Goal: Task Accomplishment & Management: Complete application form

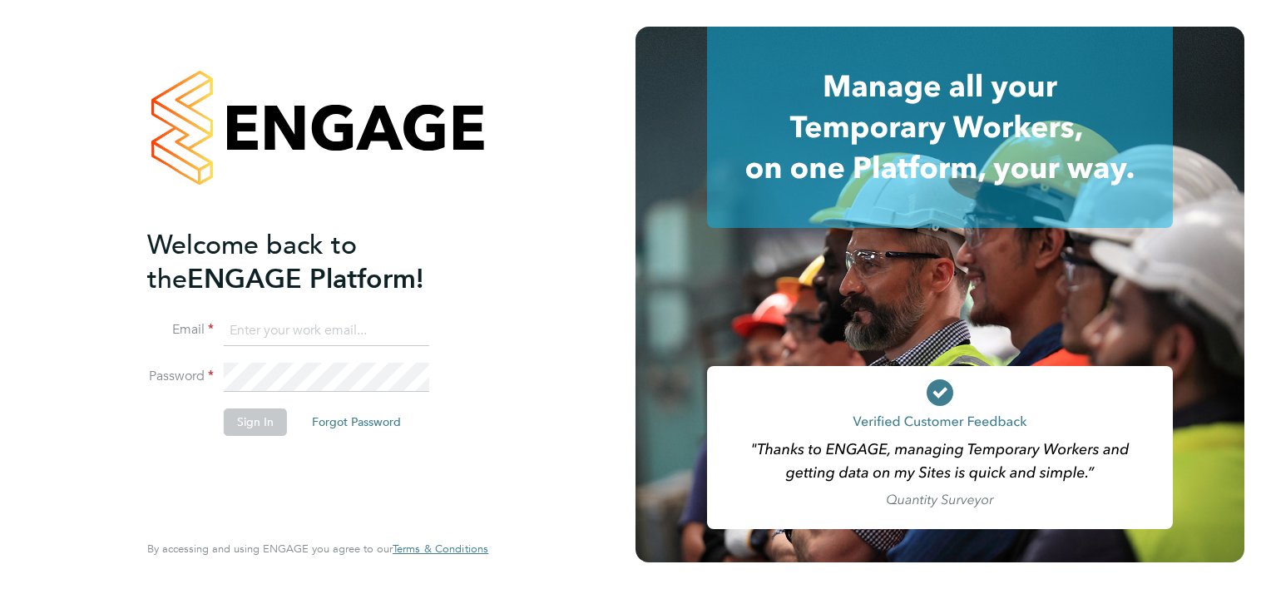
click at [265, 334] on input at bounding box center [327, 331] width 206 height 30
type input "englishsoccerschoolcr@gmail.com"
click at [267, 426] on button "Sign In" at bounding box center [255, 422] width 63 height 27
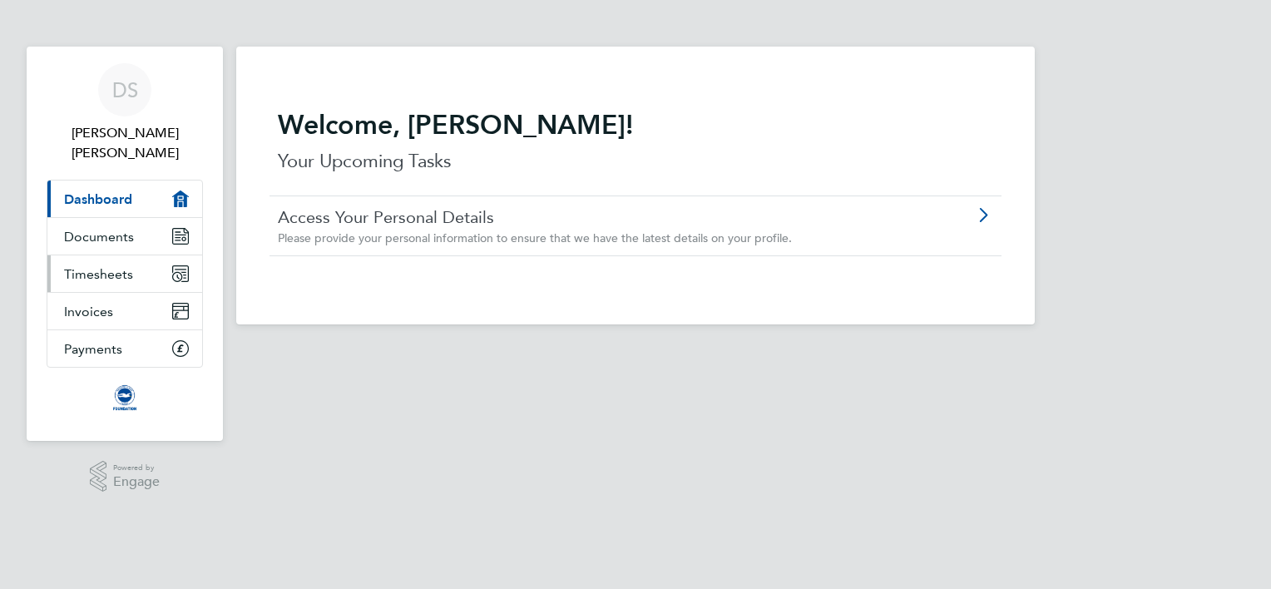
click at [97, 266] on span "Timesheets" at bounding box center [98, 274] width 69 height 16
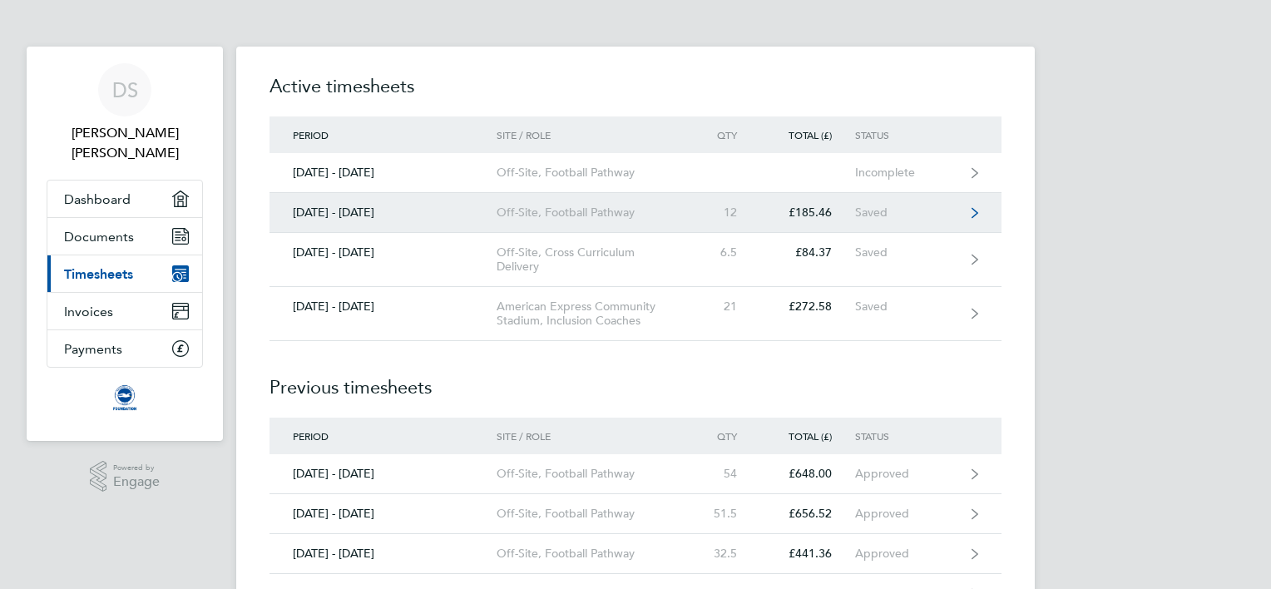
click at [975, 211] on icon at bounding box center [975, 213] width 7 height 12
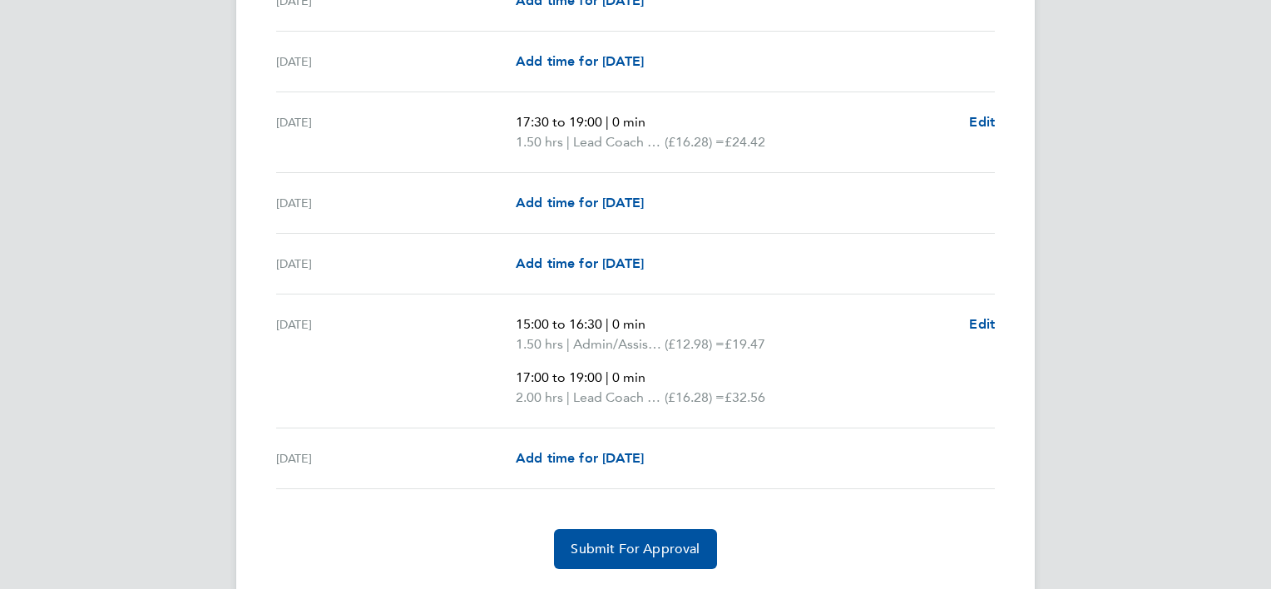
scroll to position [2074, 0]
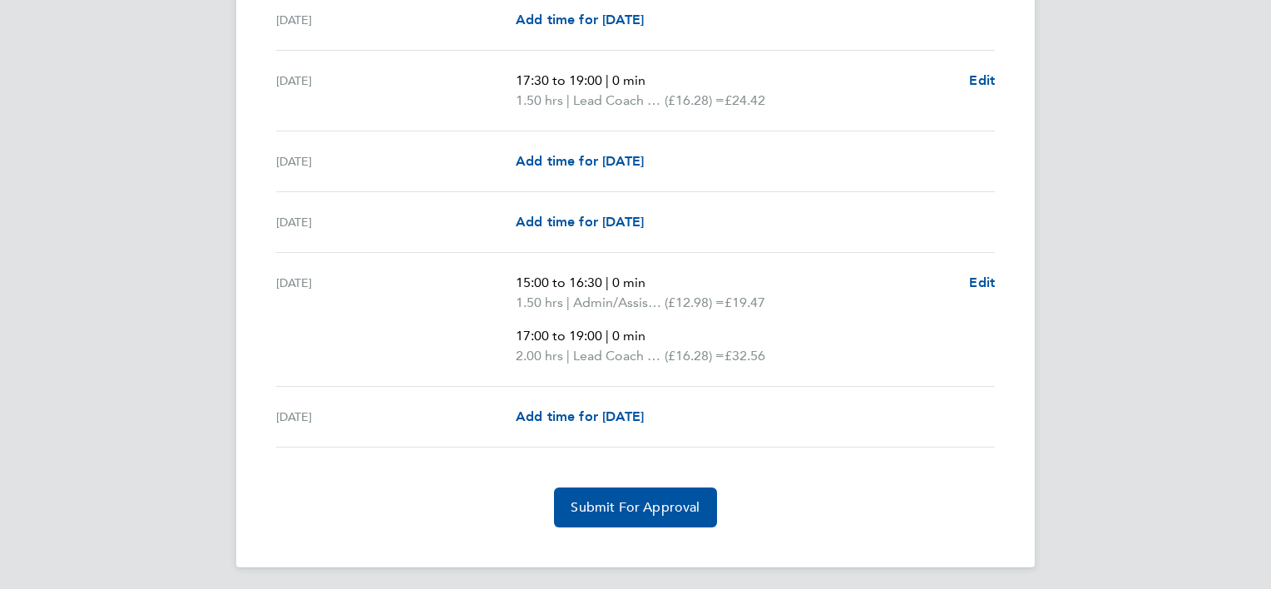
click at [669, 501] on span "Submit For Approval" at bounding box center [635, 507] width 129 height 17
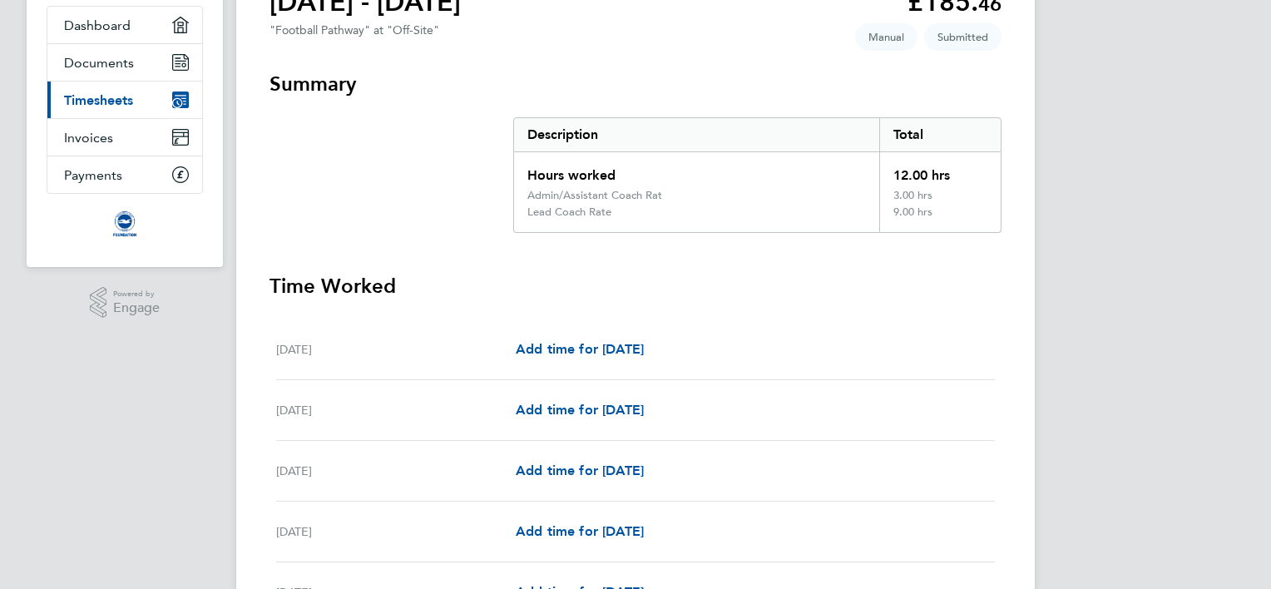
scroll to position [0, 0]
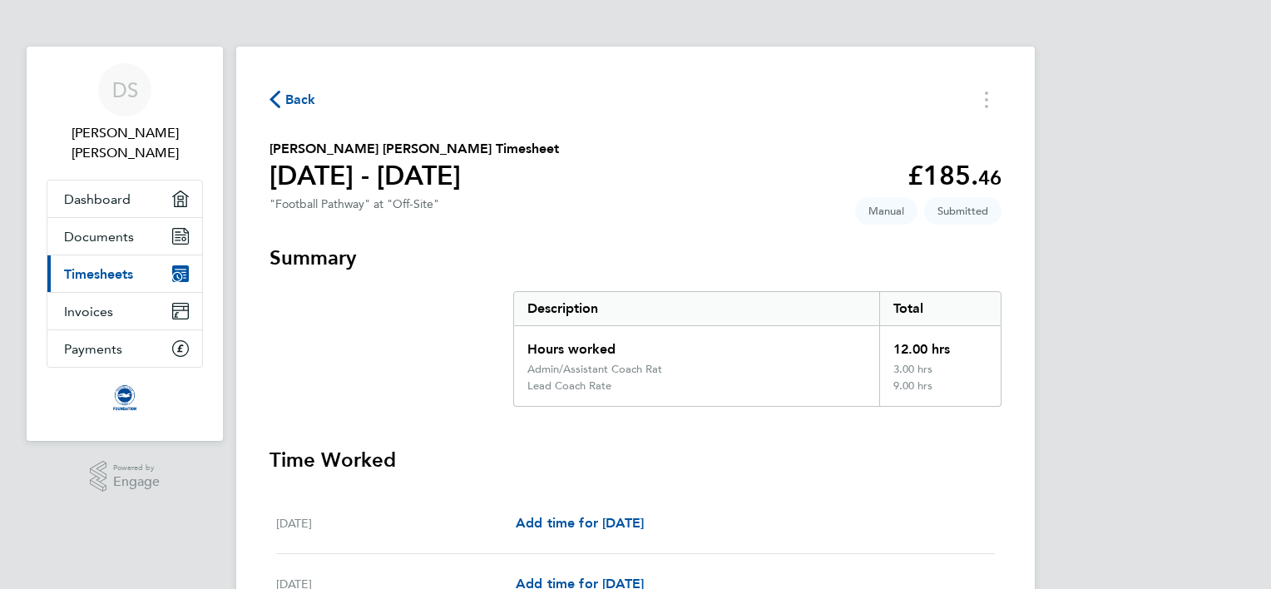
click at [280, 99] on span "Back" at bounding box center [293, 99] width 47 height 16
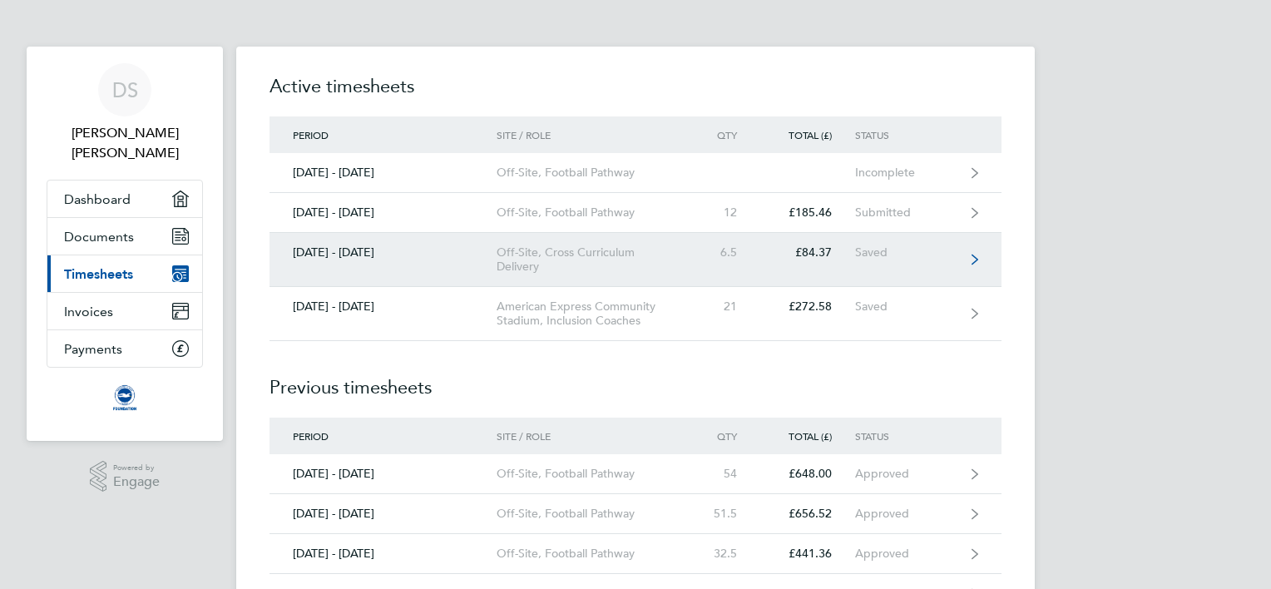
click at [978, 257] on icon at bounding box center [975, 260] width 7 height 12
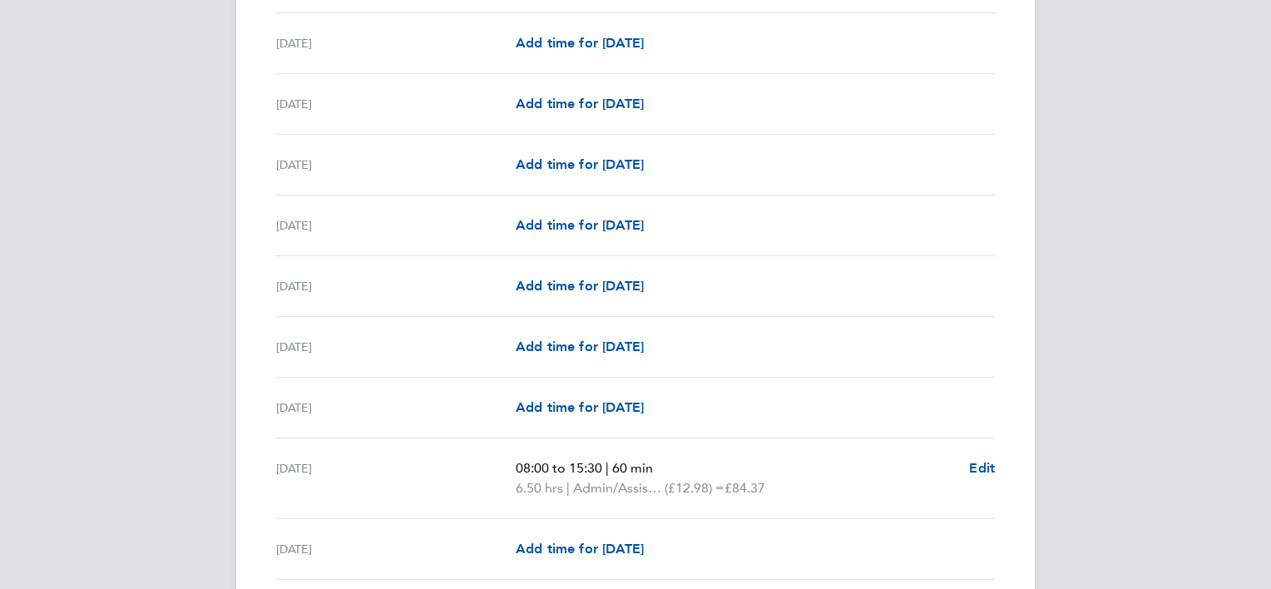
scroll to position [1498, 0]
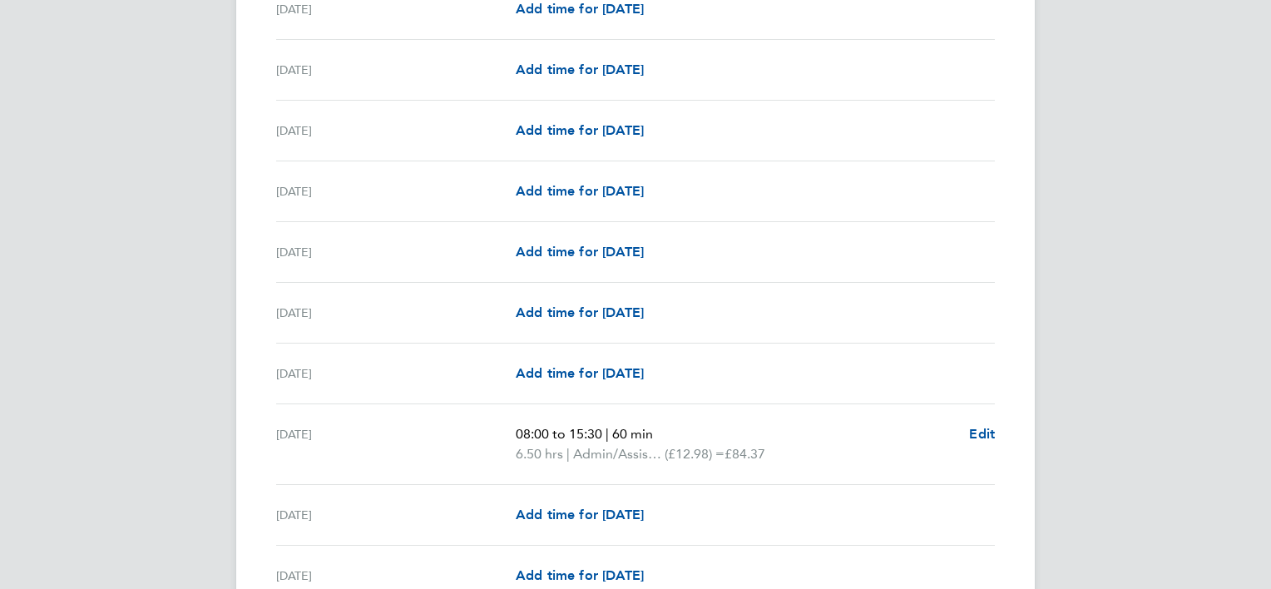
scroll to position [1531, 0]
click at [978, 431] on span "Edit" at bounding box center [982, 433] width 26 height 16
select select "60"
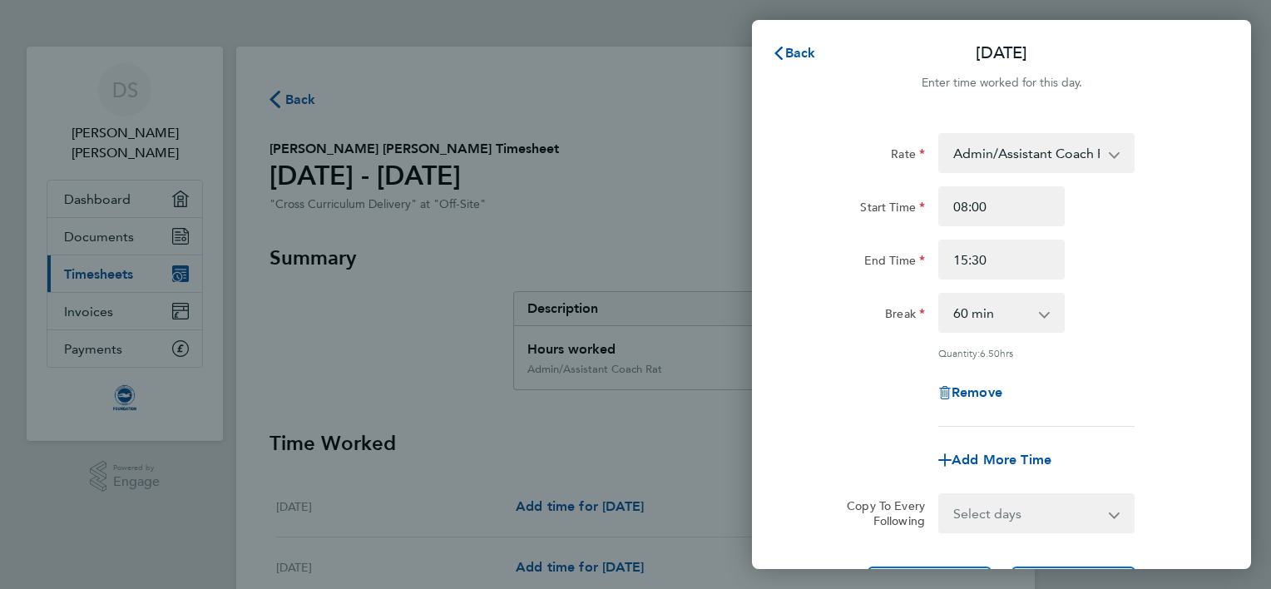
click at [1045, 312] on app-icon-cross-button at bounding box center [1053, 313] width 20 height 37
click at [979, 391] on span "Remove" at bounding box center [977, 392] width 51 height 16
select select "null"
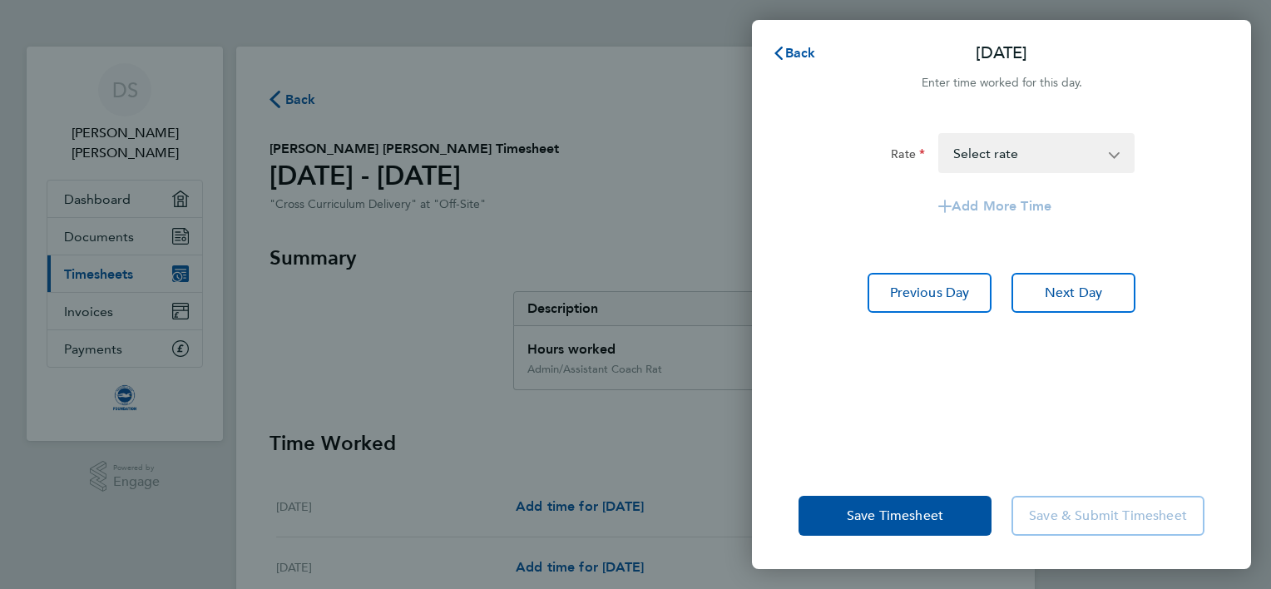
click at [1115, 154] on app-icon-cross-button at bounding box center [1123, 153] width 20 height 37
click at [1001, 141] on select "Admin/Assistant Coach Rat - 12.98 Lead Coach Rate - 16.28 Select rate" at bounding box center [1026, 153] width 173 height 37
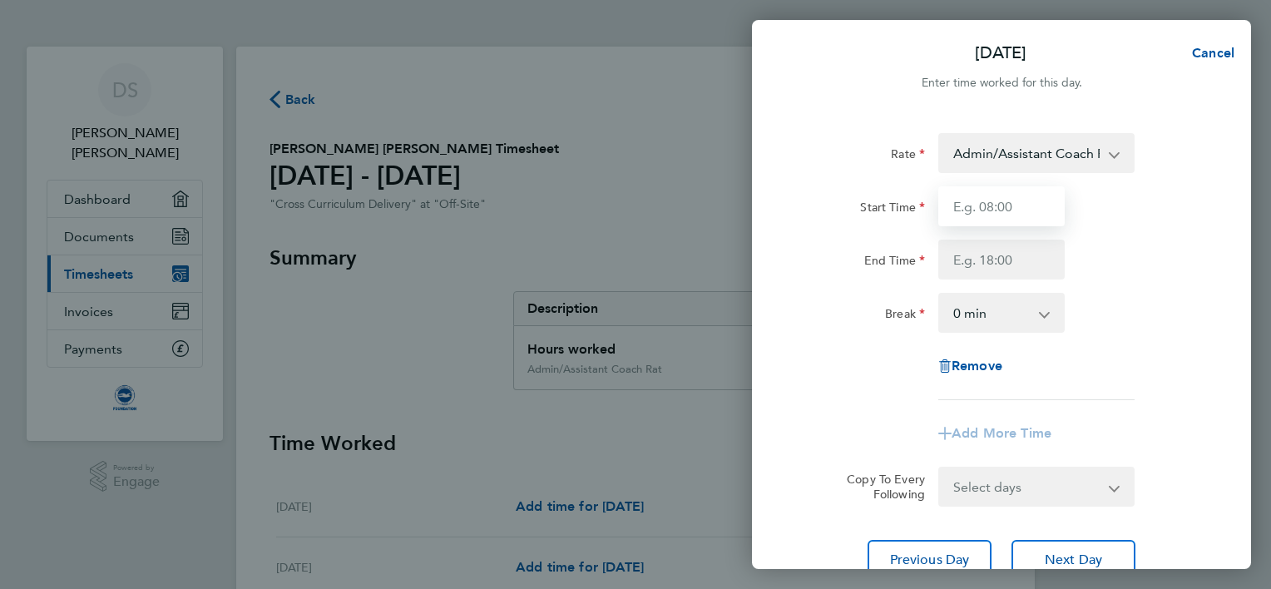
click at [1028, 205] on input "Start Time" at bounding box center [1002, 206] width 126 height 40
type input "08:00"
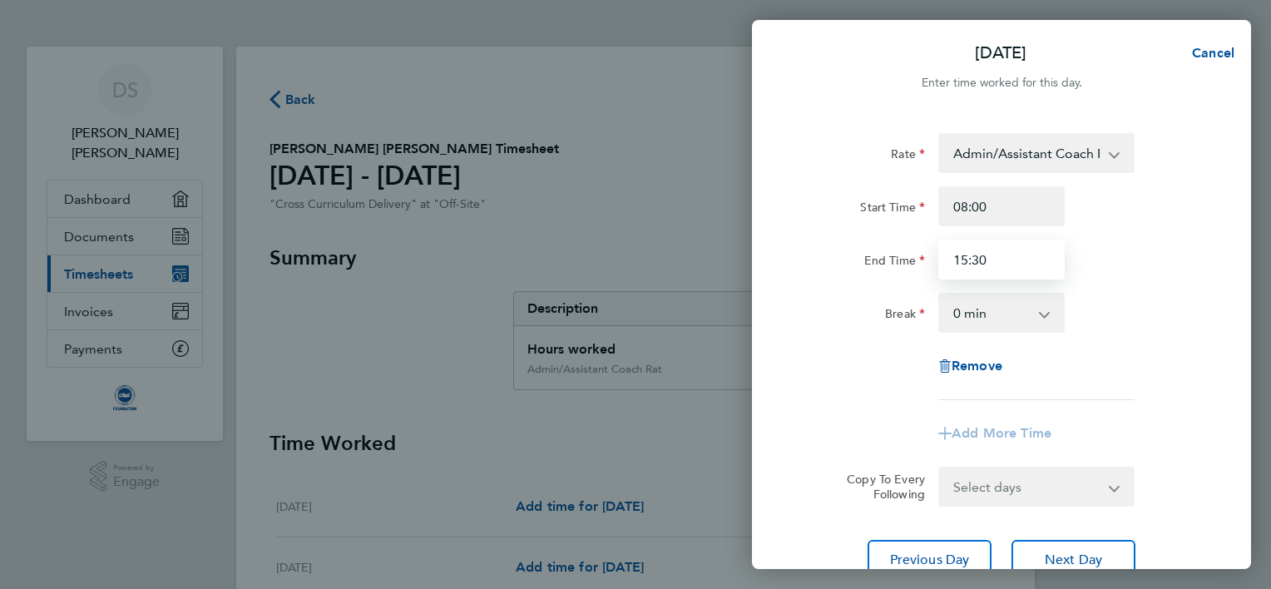
type input "15:30"
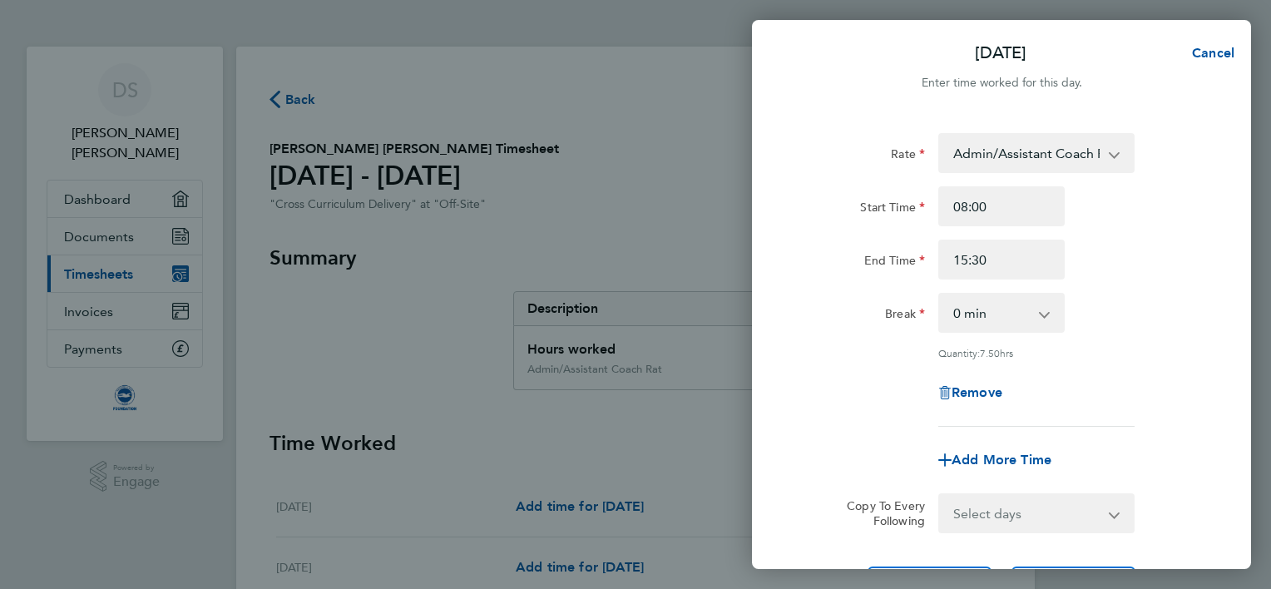
click at [1047, 310] on app-icon-cross-button at bounding box center [1053, 313] width 20 height 37
click at [977, 311] on select "0 min 15 min 30 min 45 min 60 min 75 min 90 min" at bounding box center [991, 313] width 103 height 37
select select "30"
click at [940, 295] on select "0 min 15 min 30 min 45 min 60 min 75 min 90 min" at bounding box center [991, 313] width 103 height 37
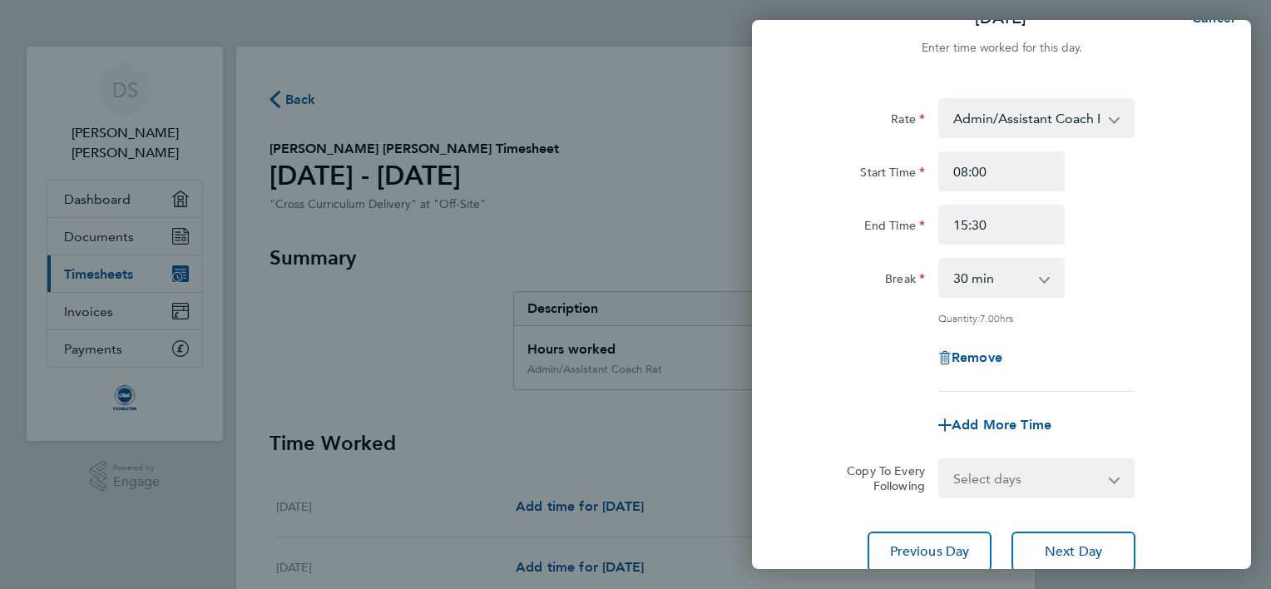
scroll to position [161, 0]
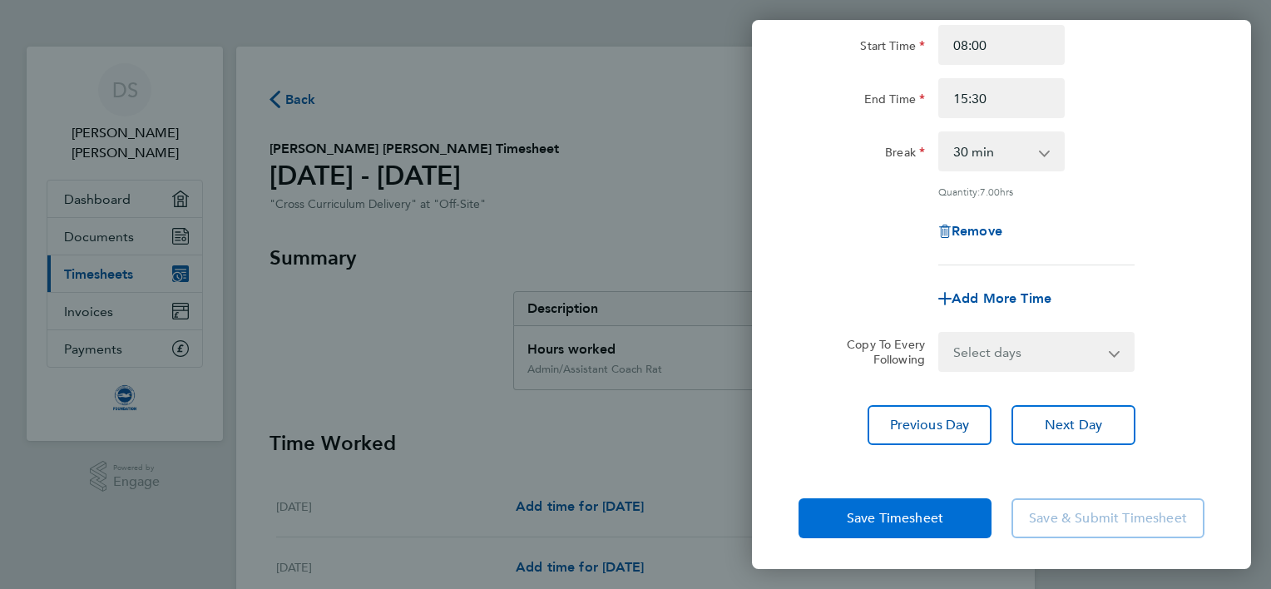
click at [919, 515] on span "Save Timesheet" at bounding box center [895, 518] width 97 height 17
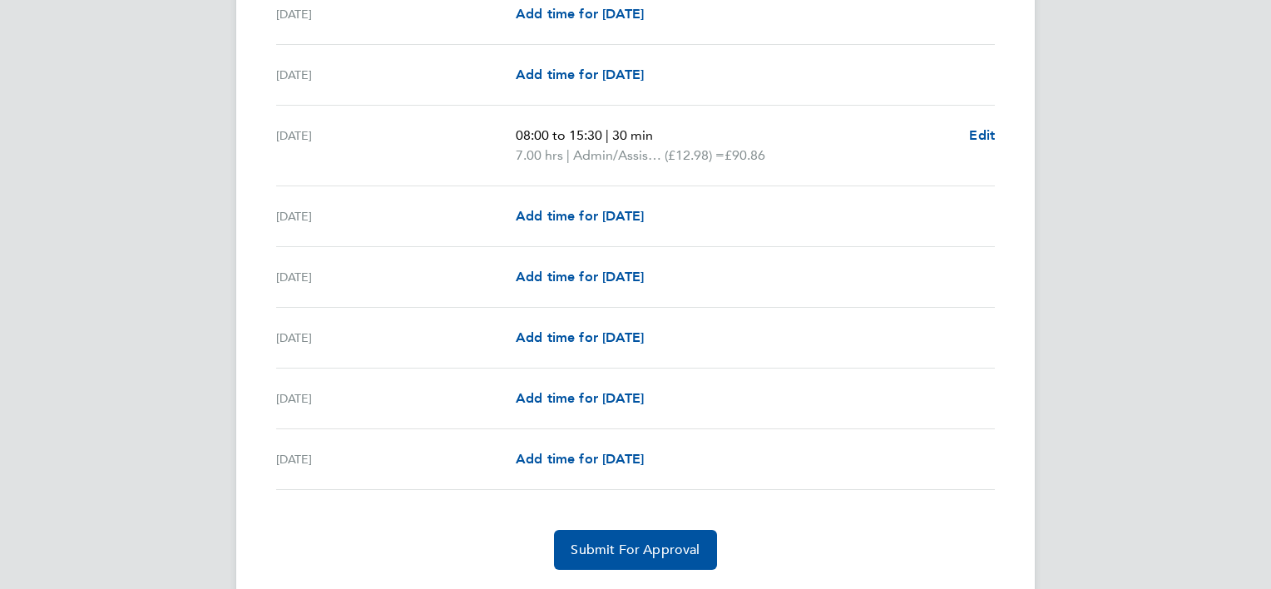
scroll to position [1830, 0]
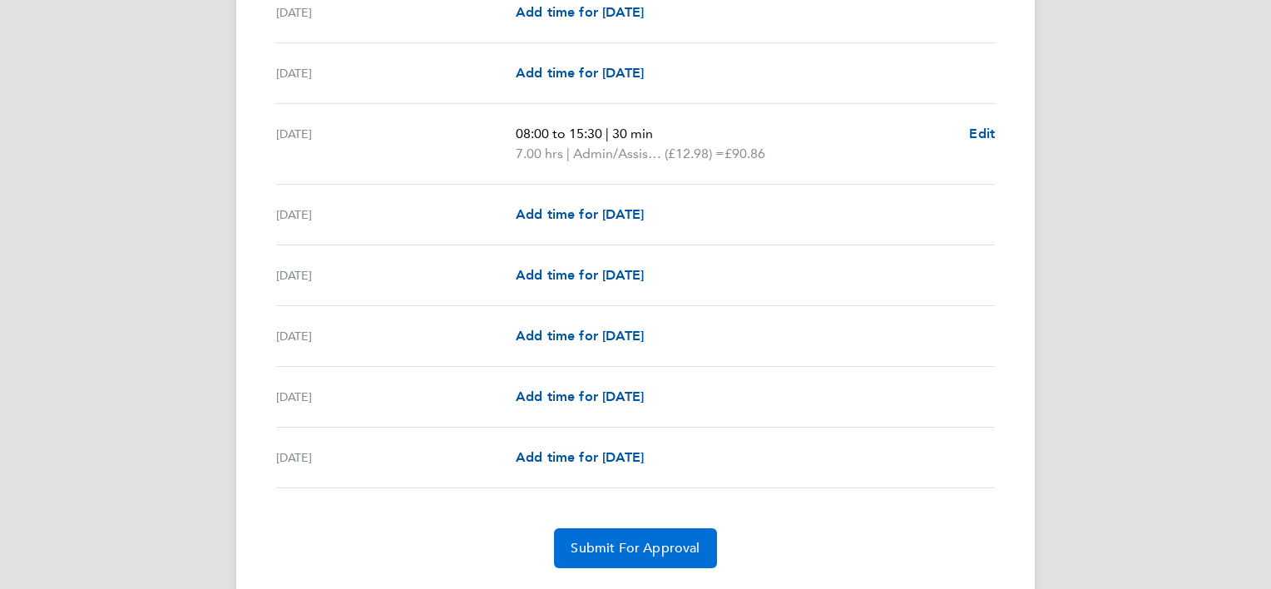
click at [666, 540] on span "Submit For Approval" at bounding box center [635, 548] width 129 height 17
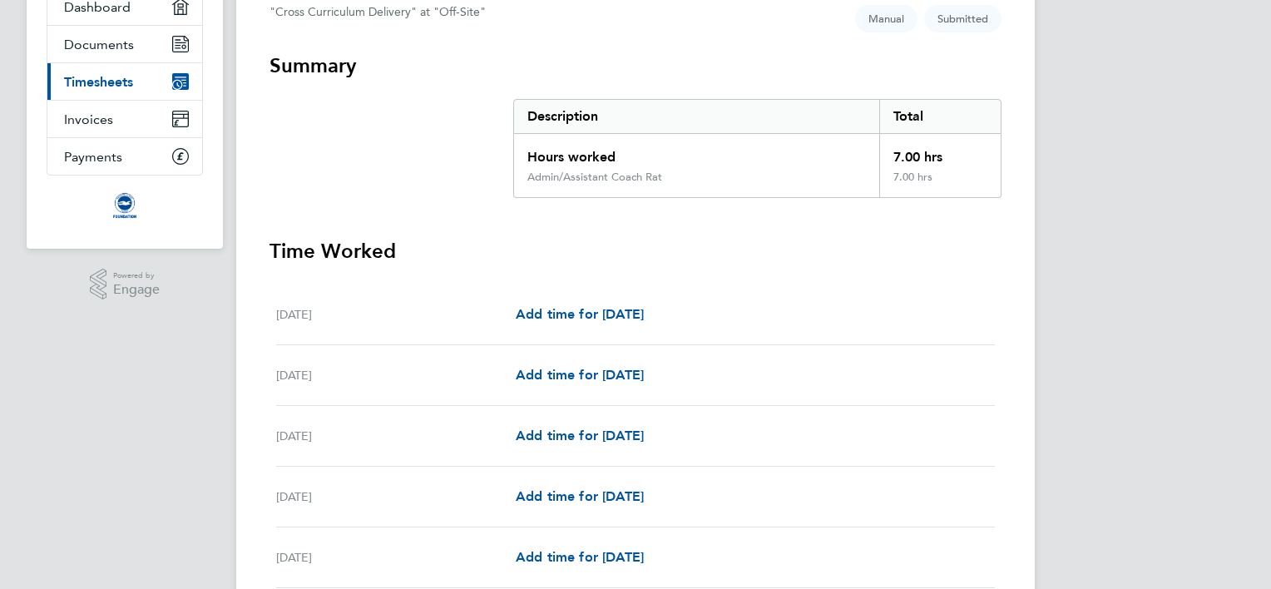
scroll to position [0, 0]
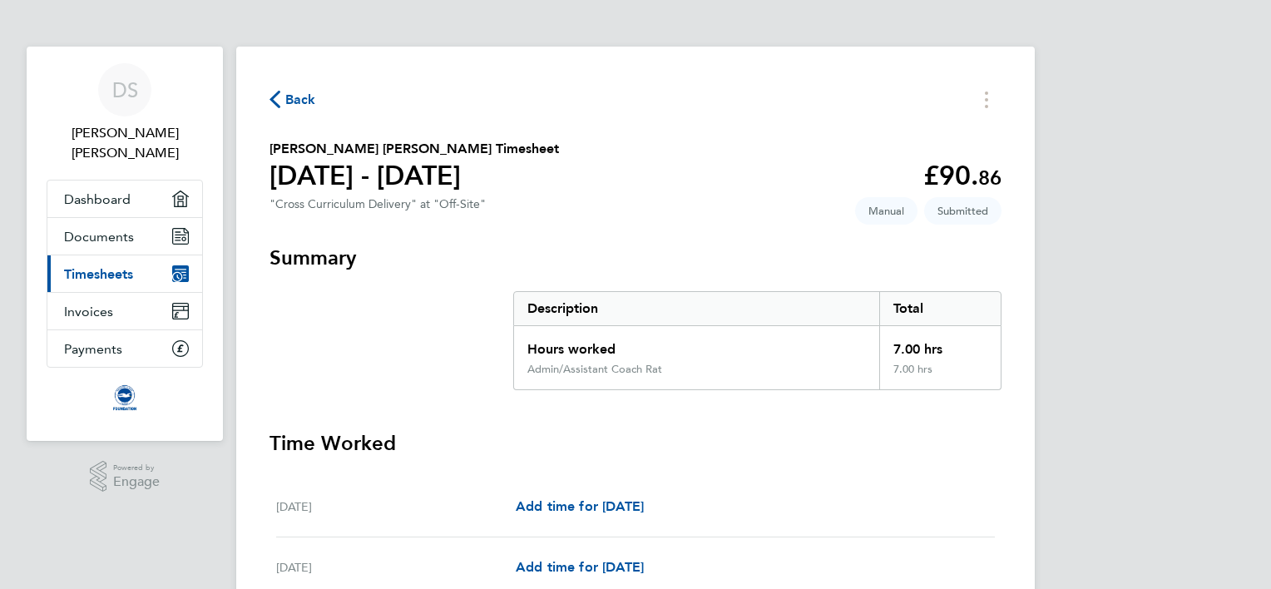
click at [297, 98] on span "Back" at bounding box center [300, 100] width 31 height 20
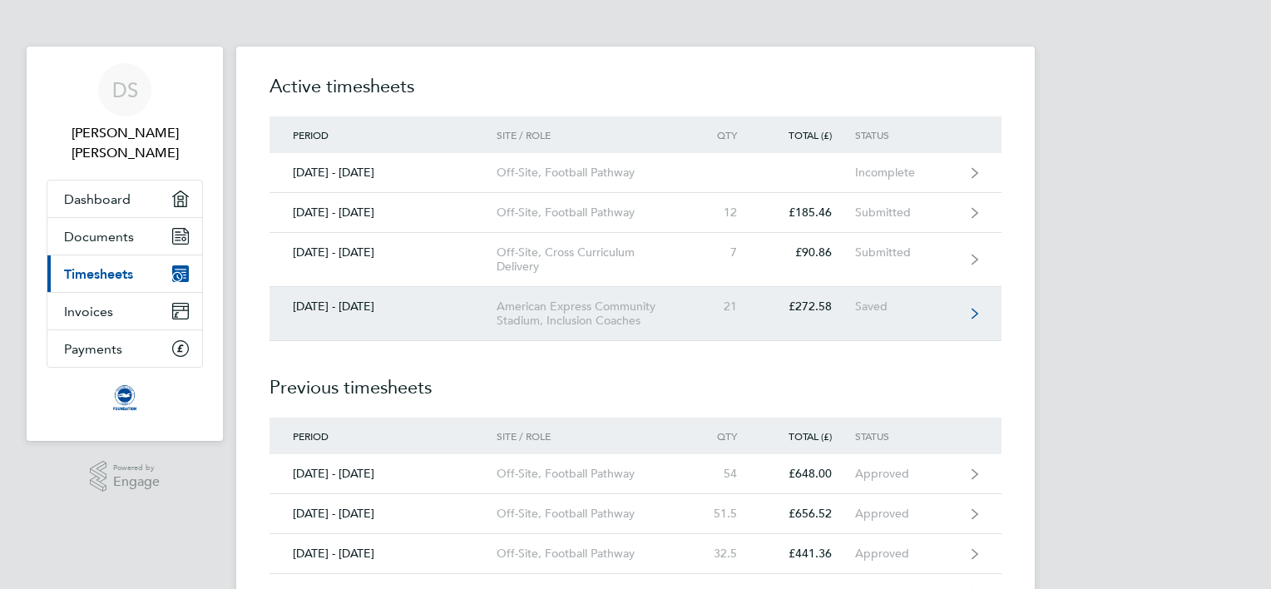
click at [975, 309] on icon at bounding box center [975, 314] width 7 height 12
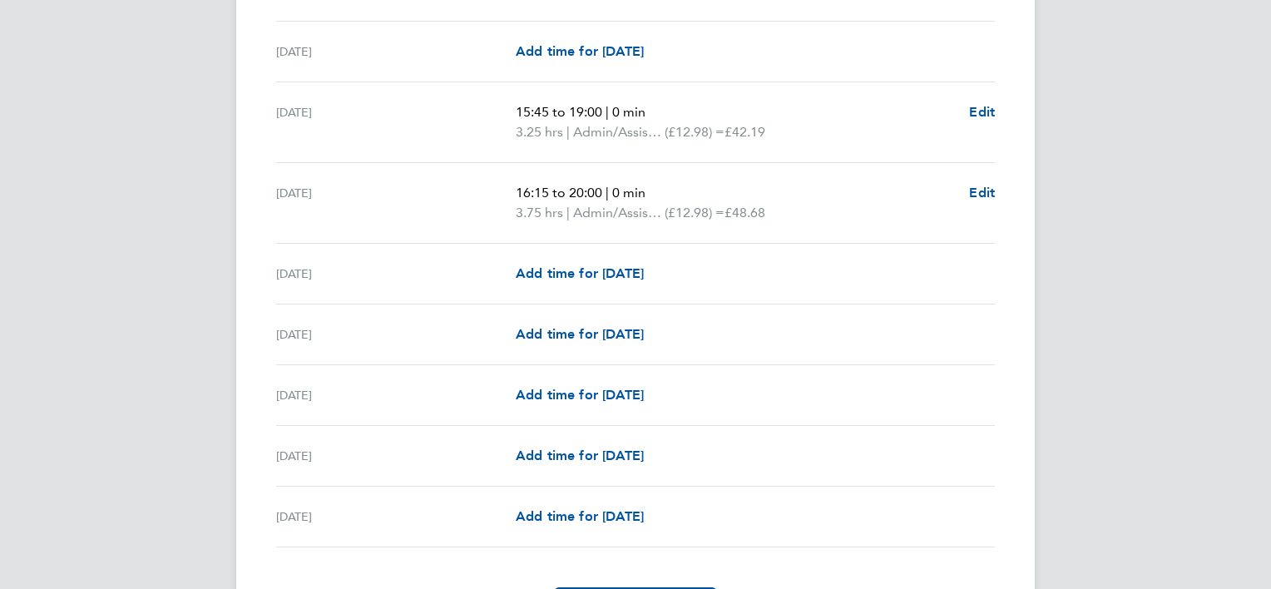
scroll to position [1838, 0]
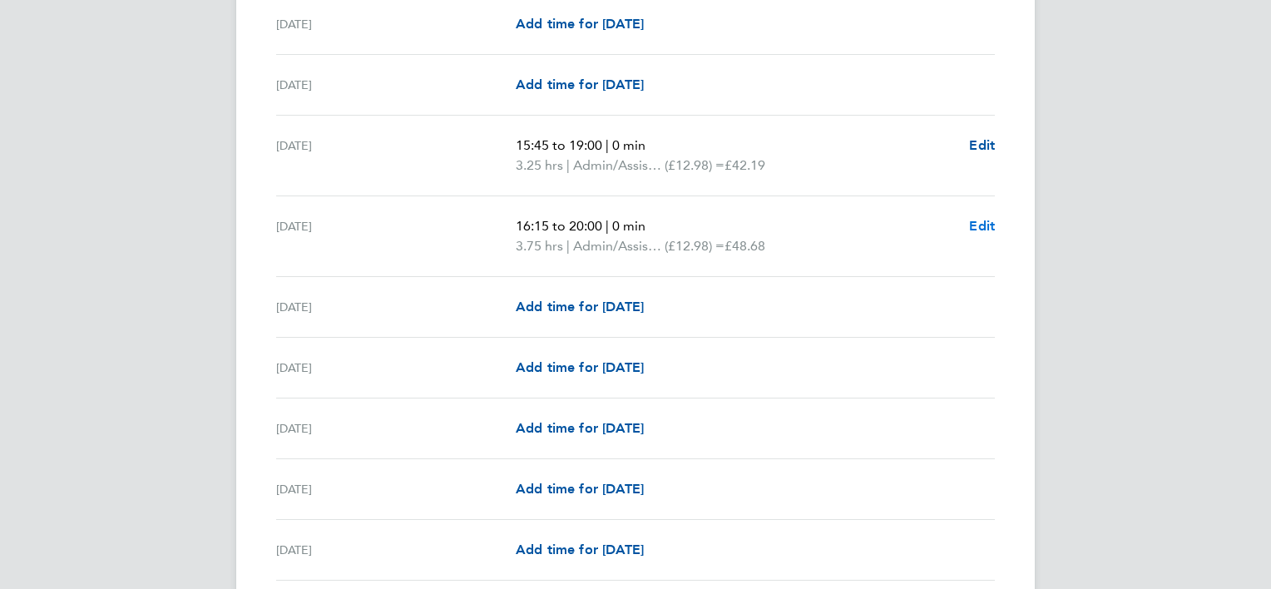
click at [982, 220] on span "Edit" at bounding box center [982, 226] width 26 height 16
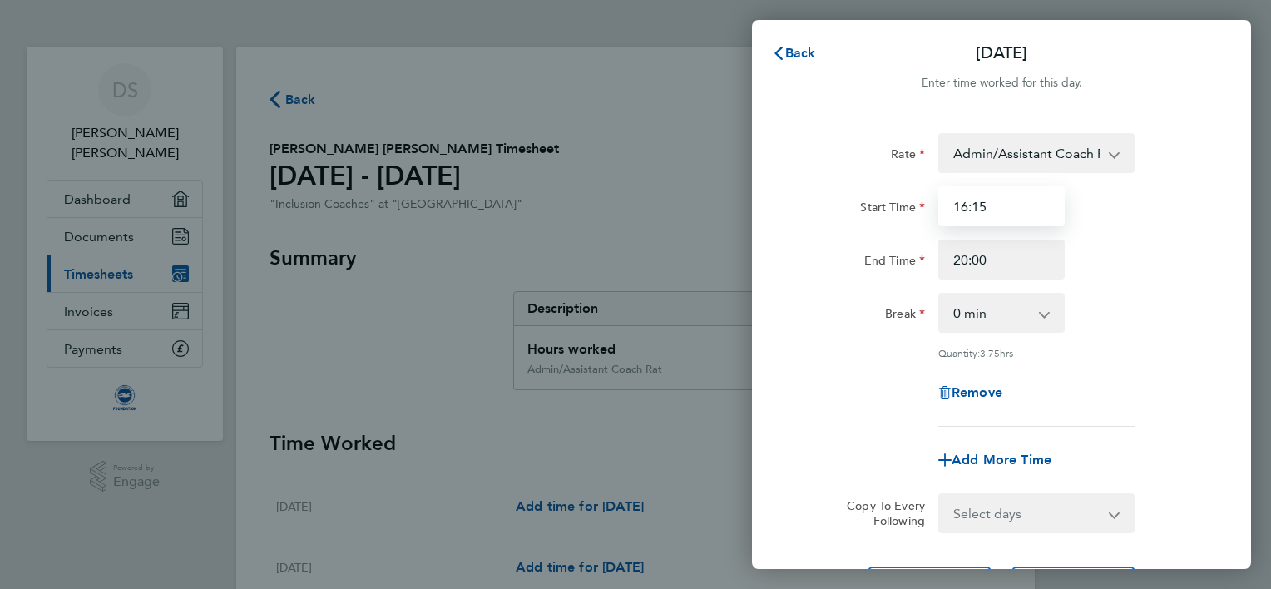
click at [994, 206] on input "16:15" at bounding box center [1002, 206] width 126 height 40
click at [994, 206] on input "16:30" at bounding box center [1002, 206] width 126 height 40
type input "16:30"
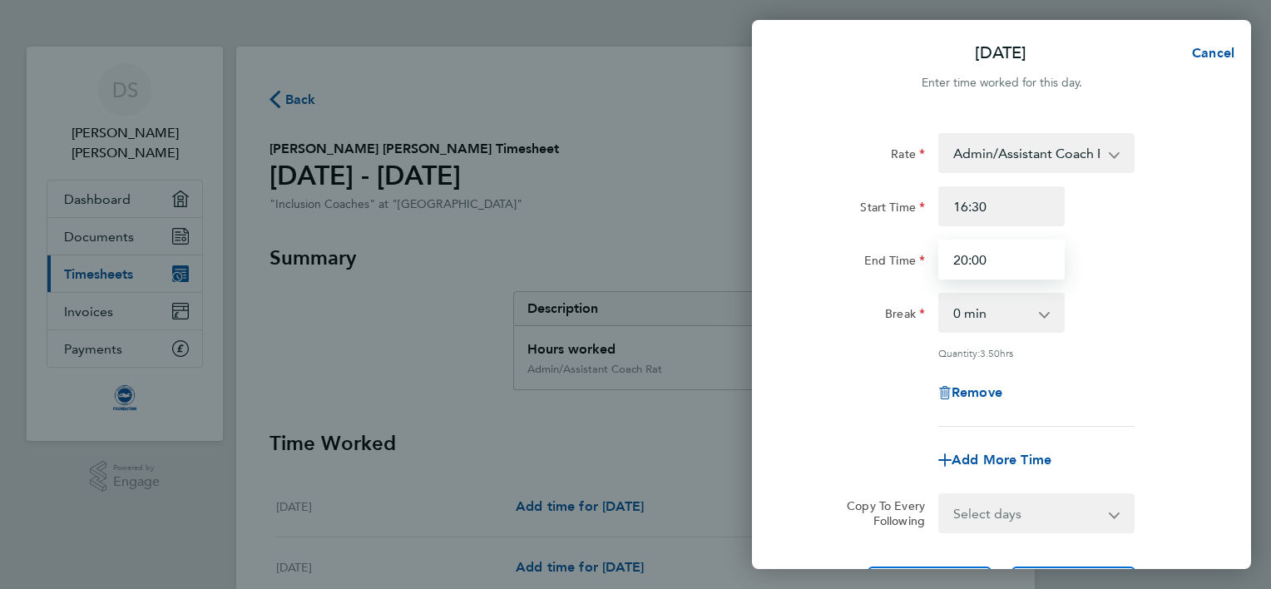
click at [995, 260] on input "20:00" at bounding box center [1002, 260] width 126 height 40
type input "20:15"
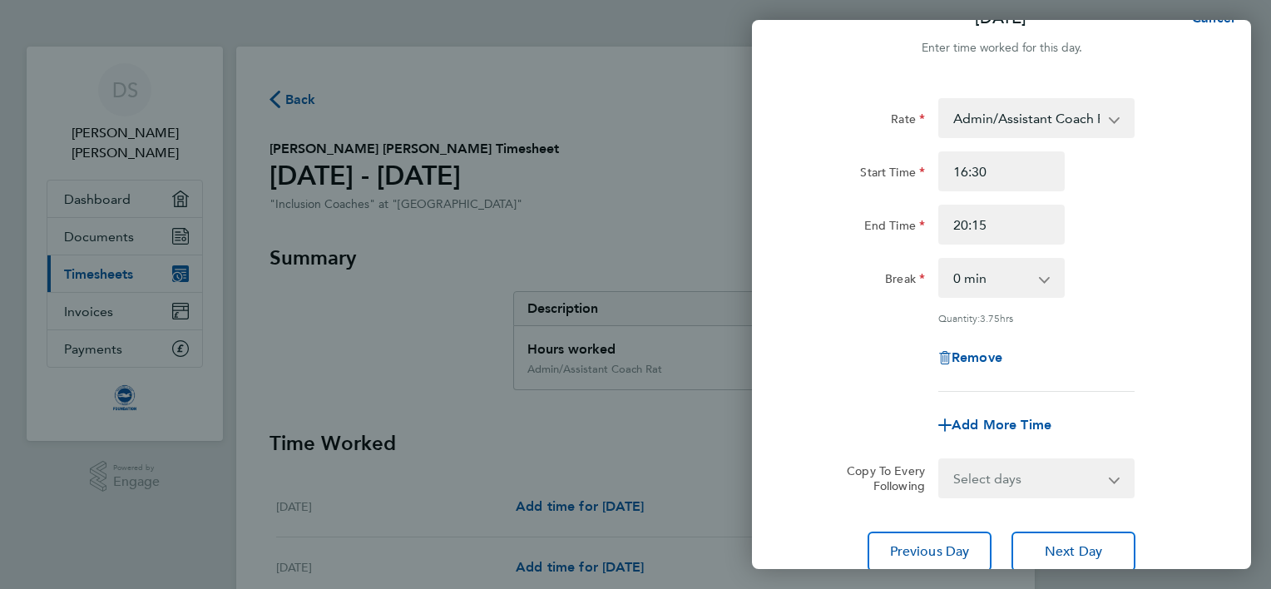
scroll to position [161, 0]
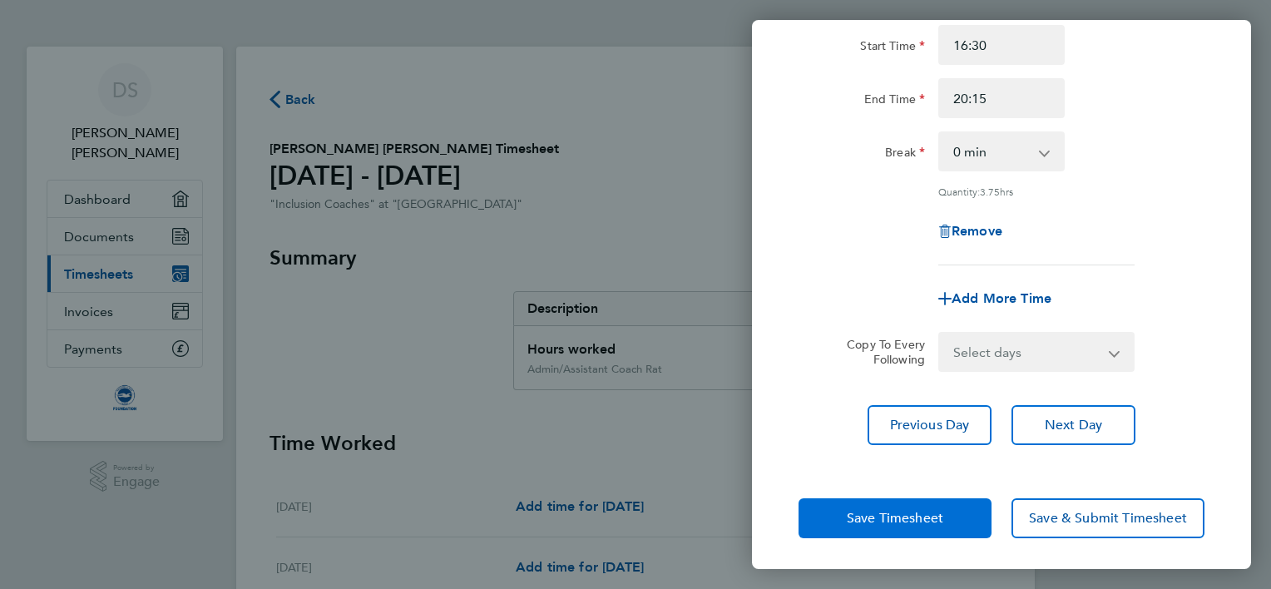
click at [887, 515] on span "Save Timesheet" at bounding box center [895, 518] width 97 height 17
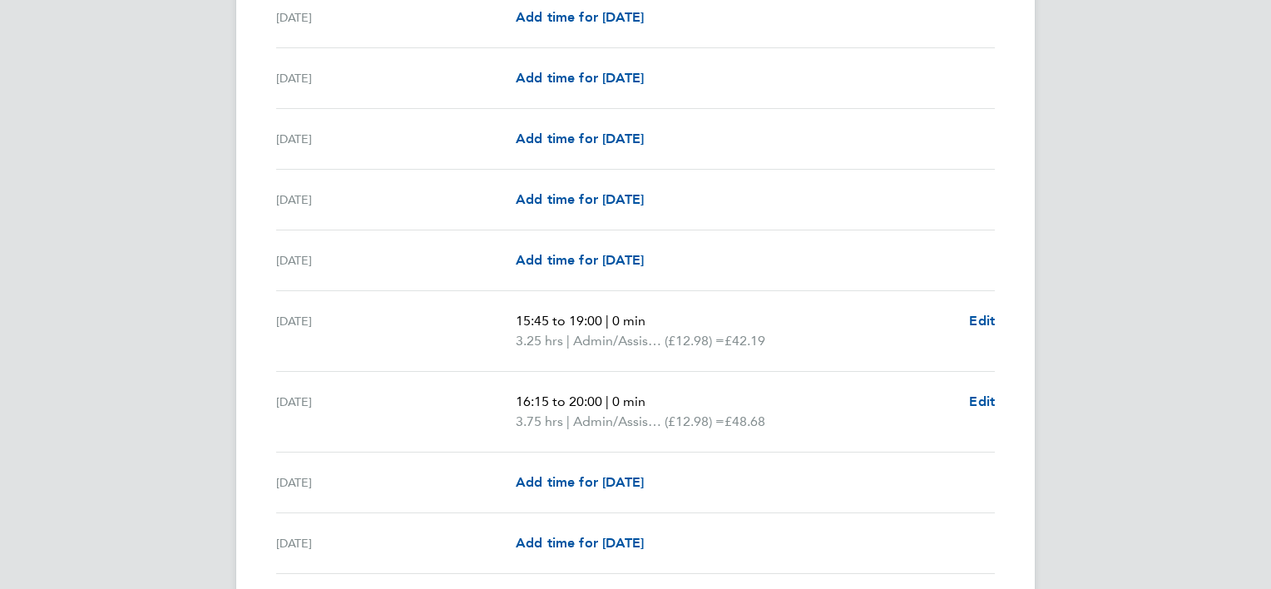
scroll to position [765, 0]
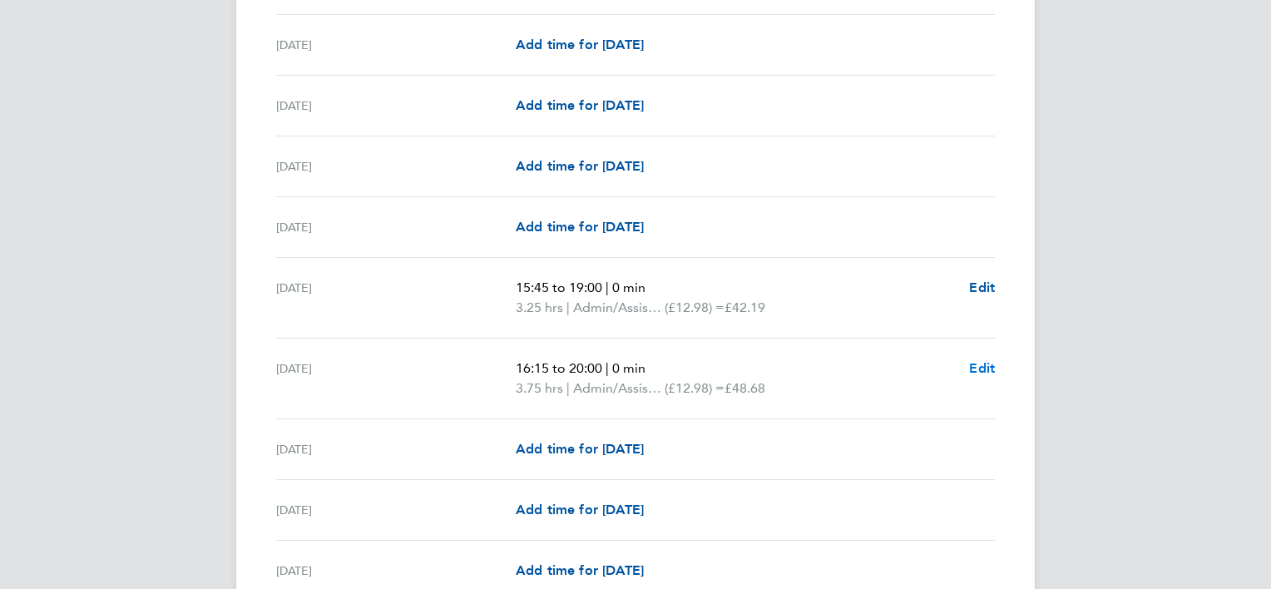
click at [975, 364] on span "Edit" at bounding box center [982, 368] width 26 height 16
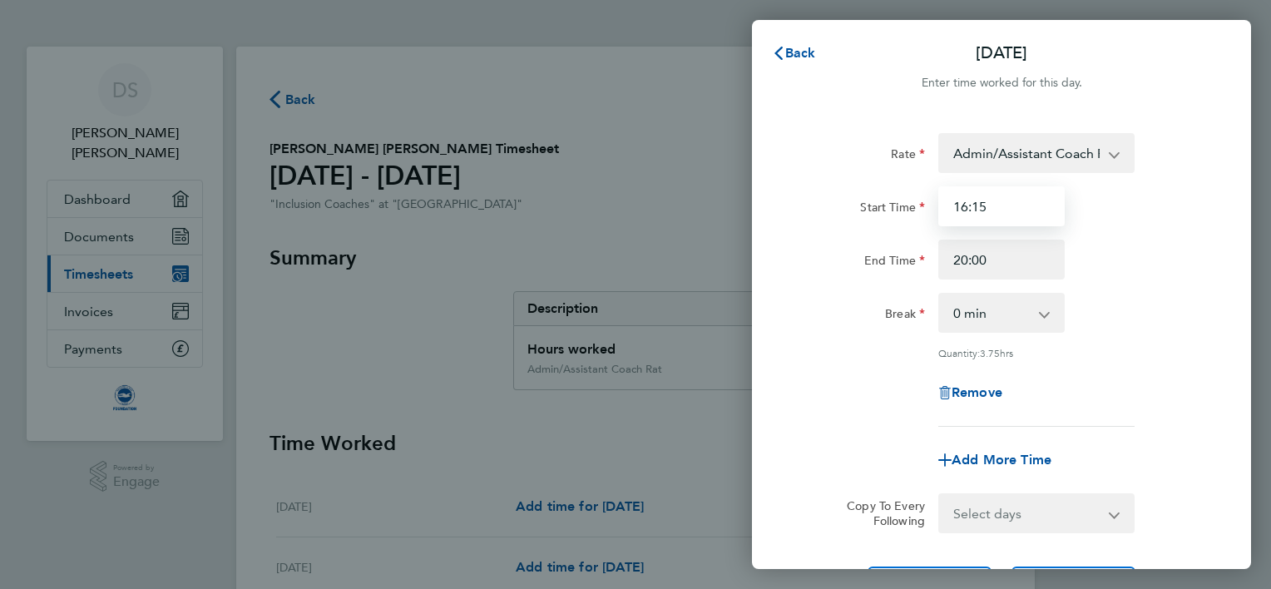
click at [998, 209] on input "16:15" at bounding box center [1002, 206] width 126 height 40
type input "16:30"
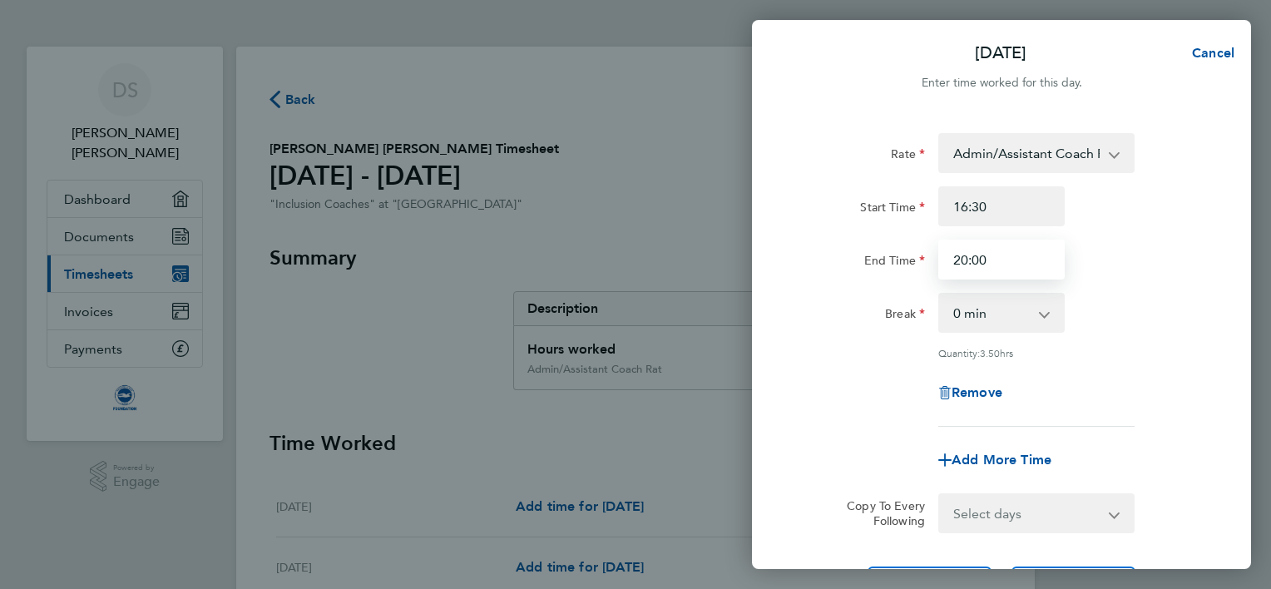
click at [1007, 260] on input "20:00" at bounding box center [1002, 260] width 126 height 40
type input "20:15"
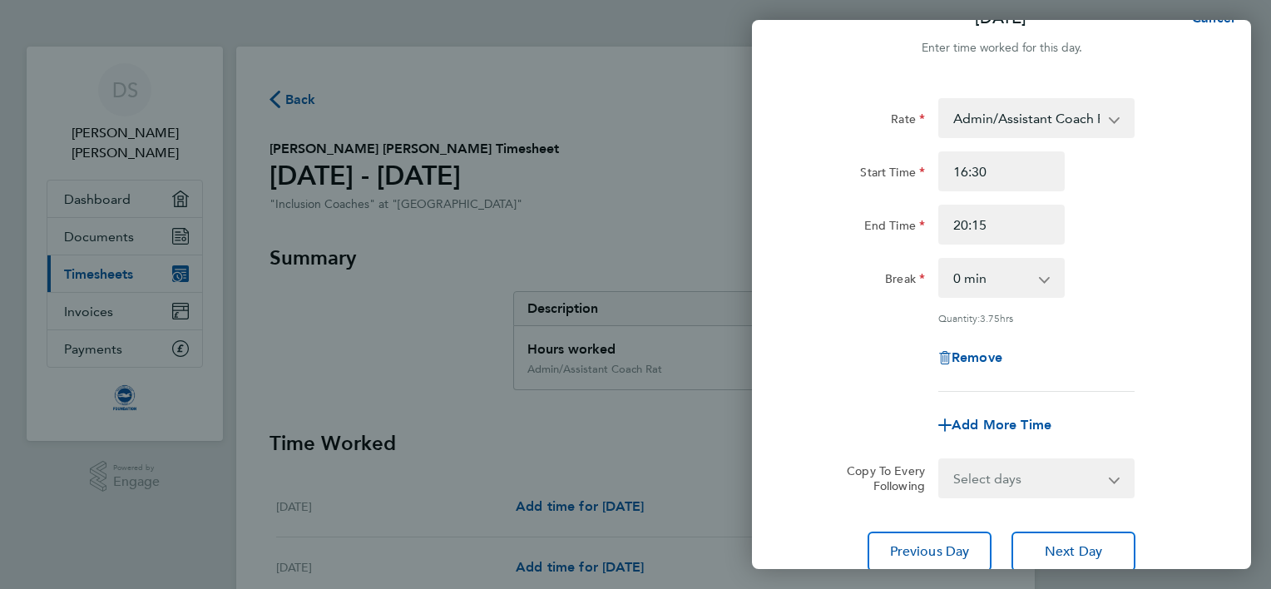
scroll to position [161, 0]
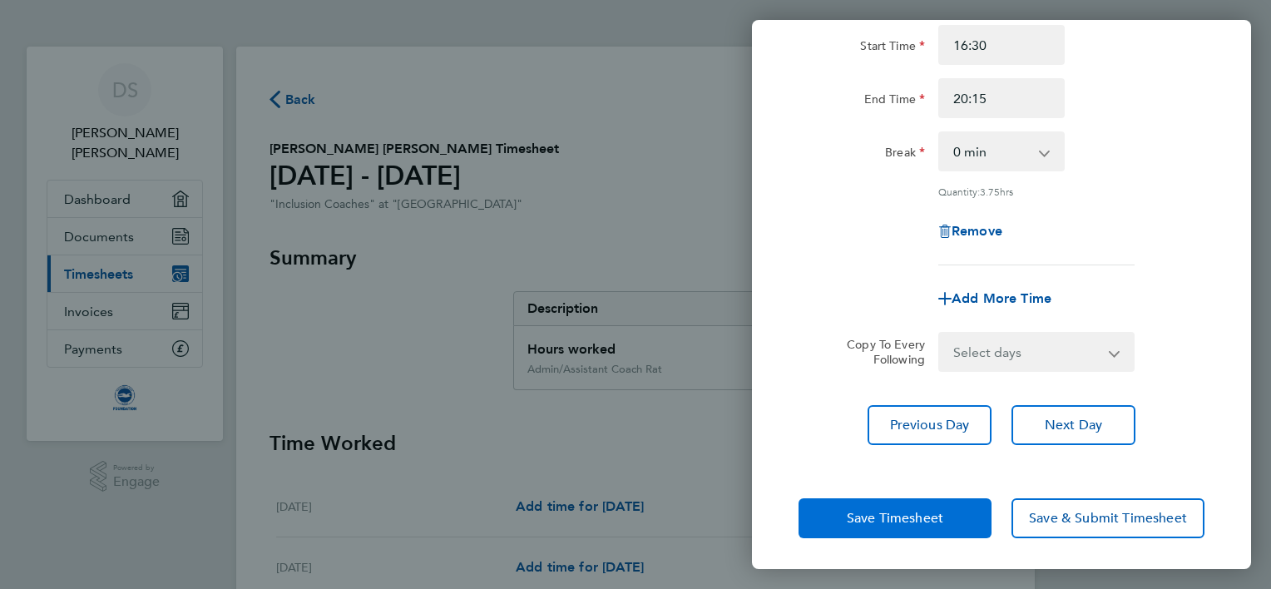
click at [916, 525] on button "Save Timesheet" at bounding box center [895, 518] width 193 height 40
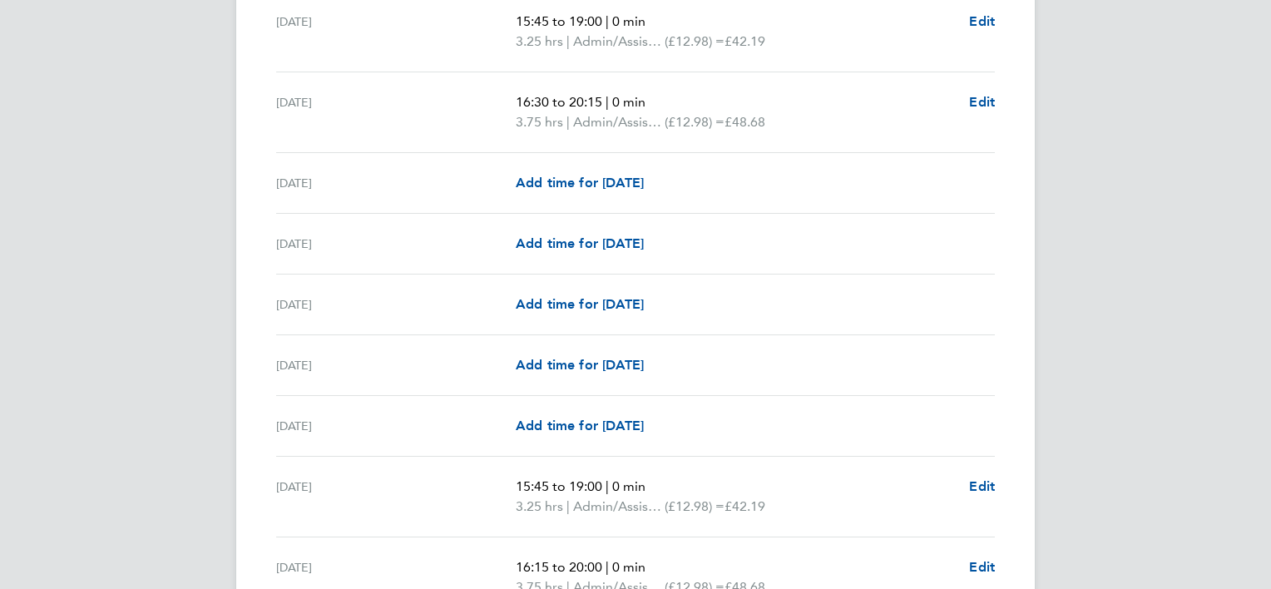
scroll to position [1065, 0]
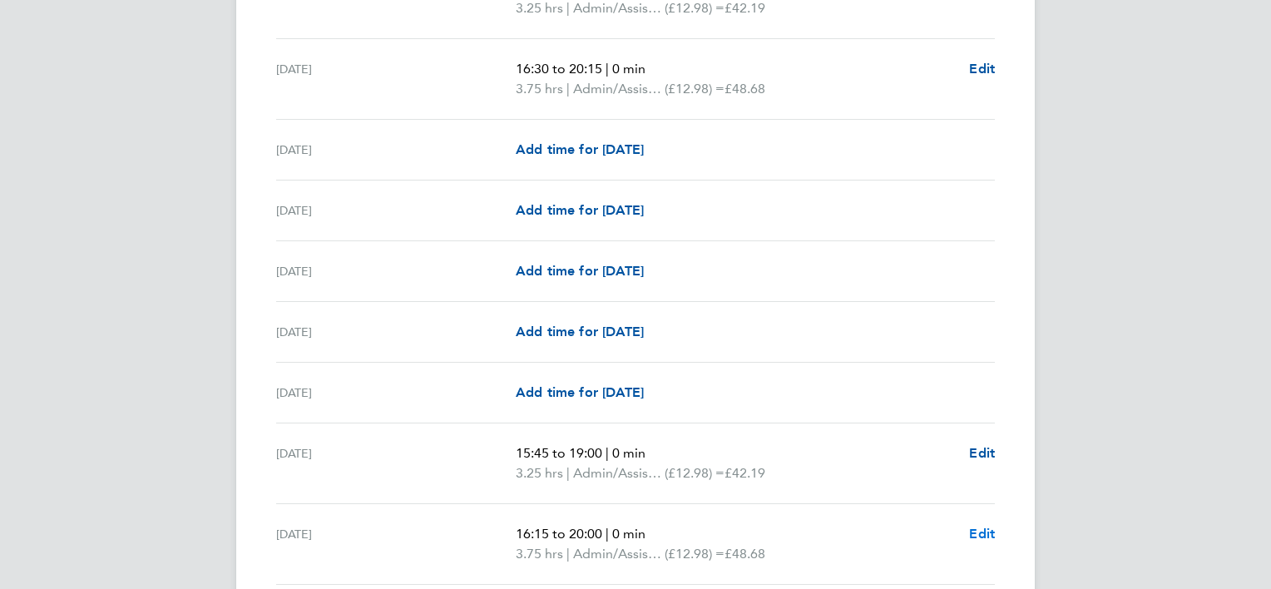
click at [985, 534] on span "Edit" at bounding box center [982, 534] width 26 height 16
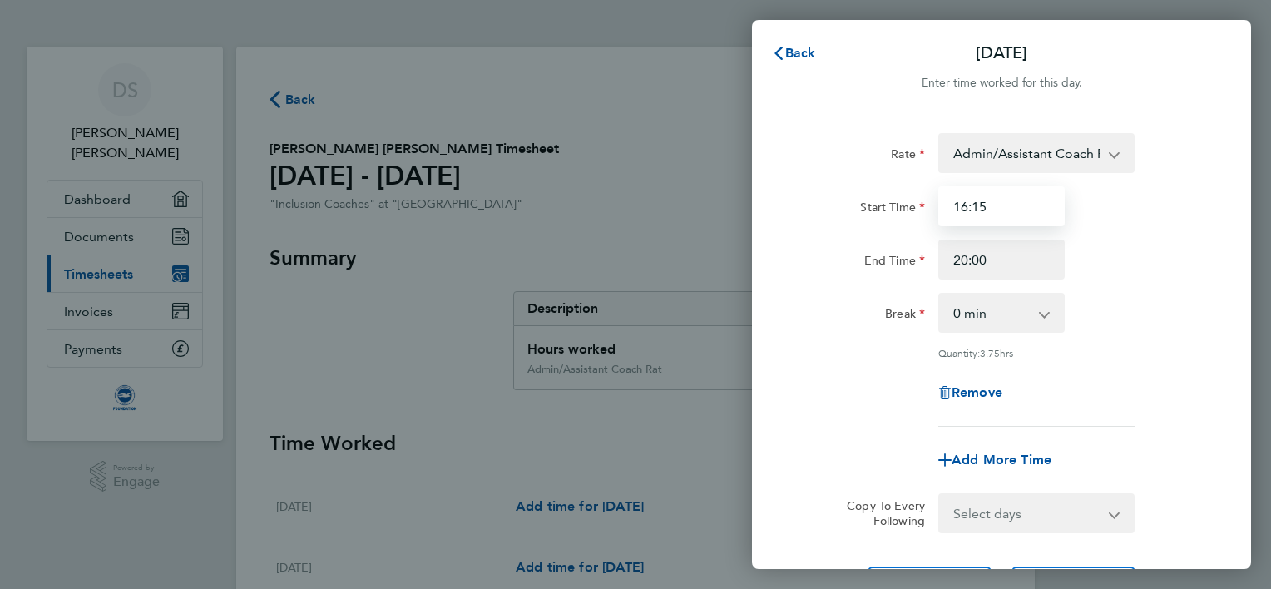
click at [999, 204] on input "16:15" at bounding box center [1002, 206] width 126 height 40
type input "16:30"
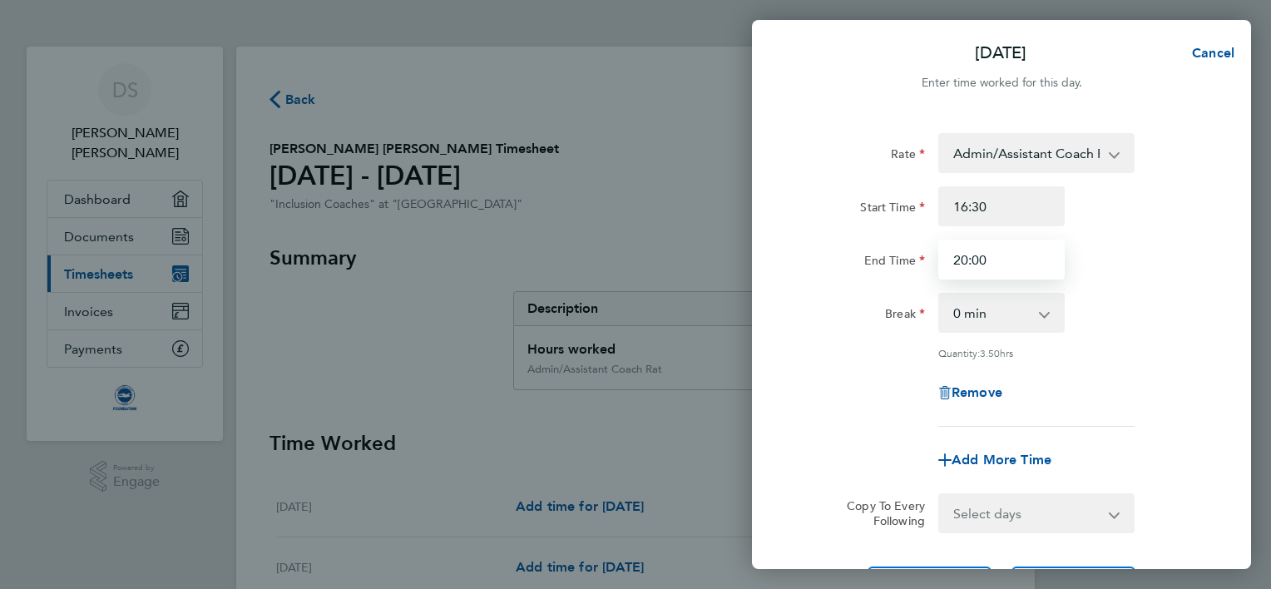
click at [1004, 260] on input "20:00" at bounding box center [1002, 260] width 126 height 40
type input "20:15"
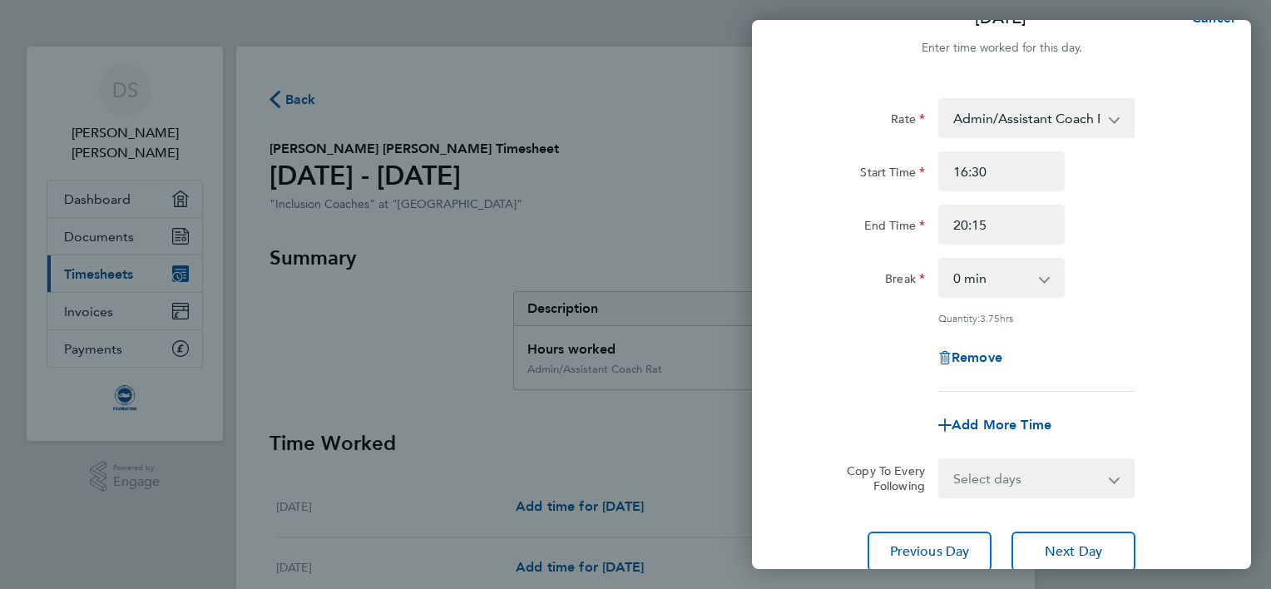
scroll to position [161, 0]
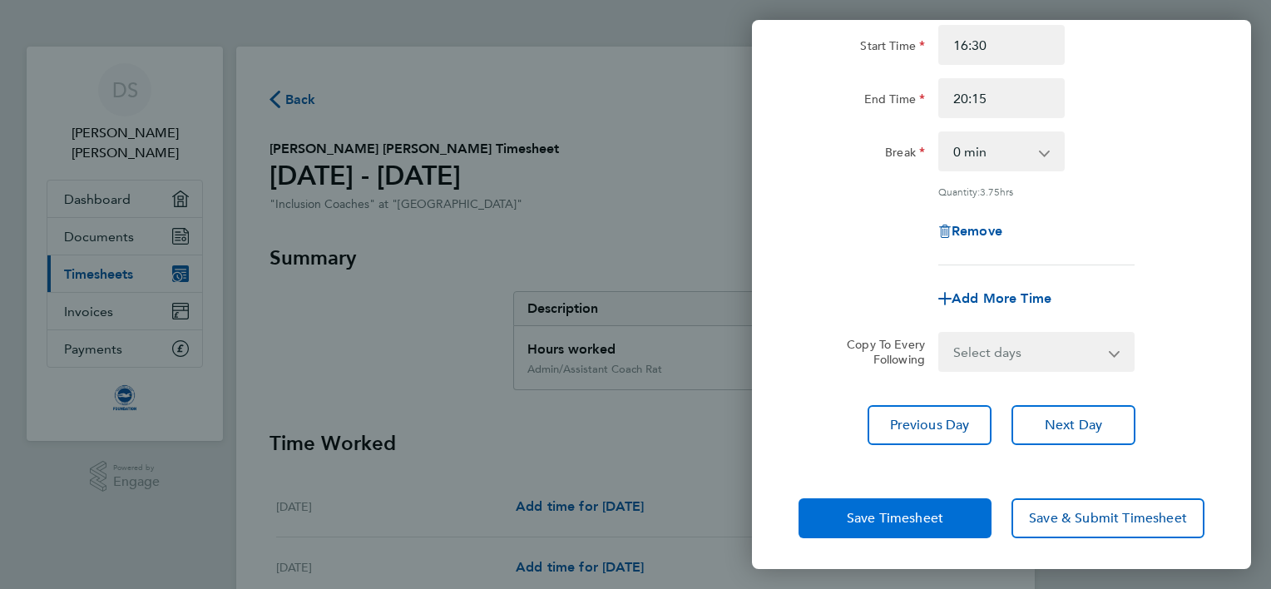
click at [868, 516] on span "Save Timesheet" at bounding box center [895, 518] width 97 height 17
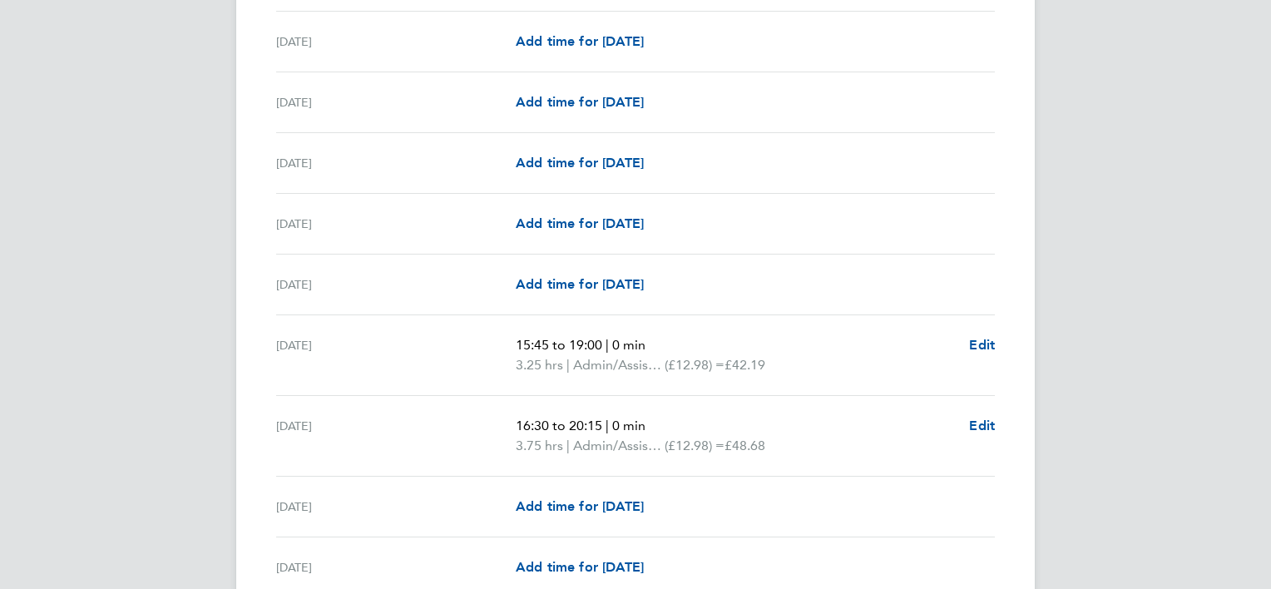
scroll to position [607, 0]
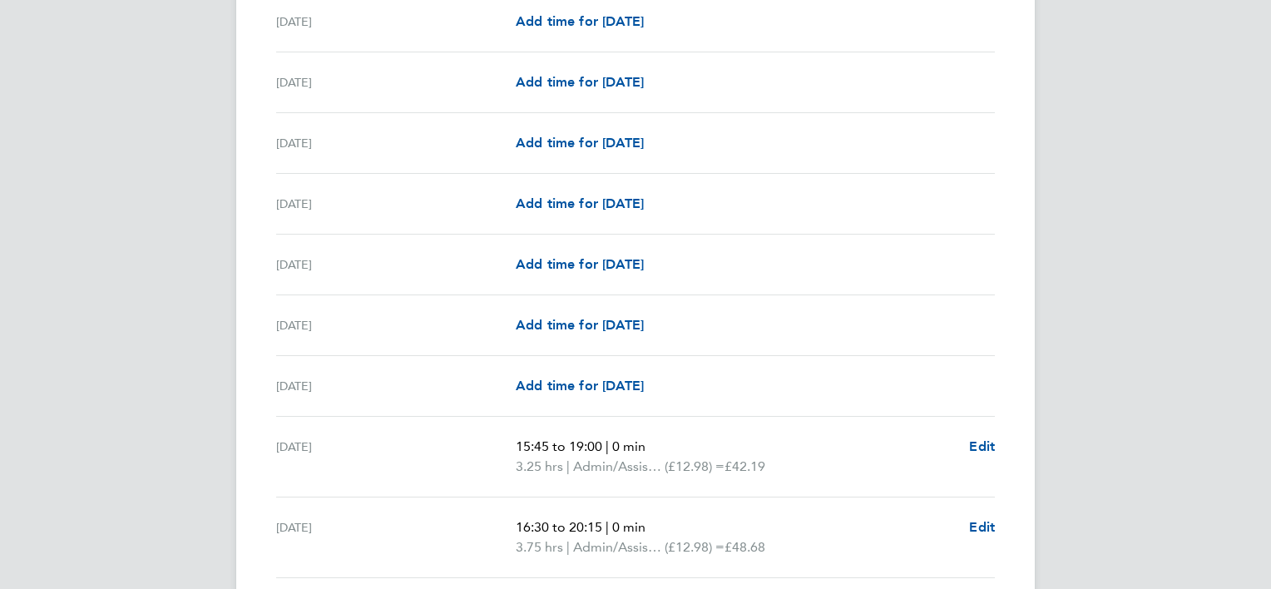
click at [868, 518] on p "16:30 to 20:15 | 0 min" at bounding box center [736, 528] width 440 height 20
